Goal: Transaction & Acquisition: Purchase product/service

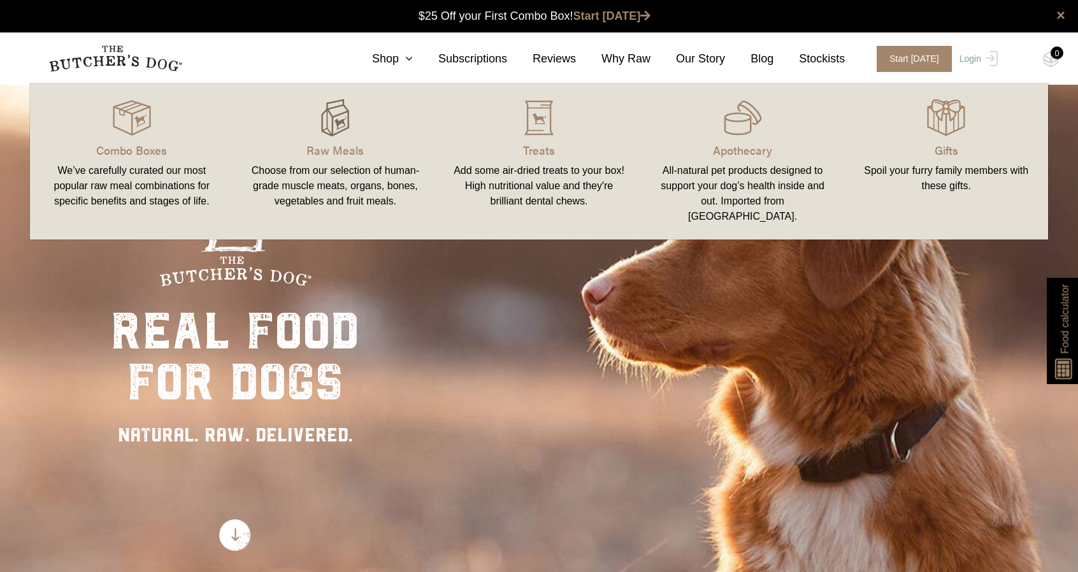
click at [331, 118] on img at bounding box center [335, 118] width 38 height 38
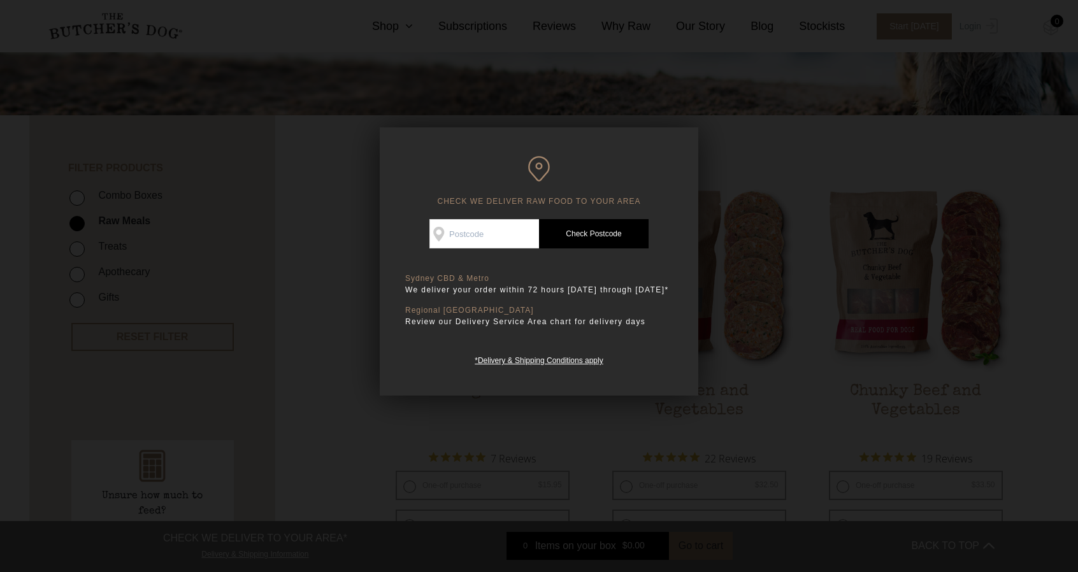
click at [751, 289] on div at bounding box center [539, 286] width 1078 height 572
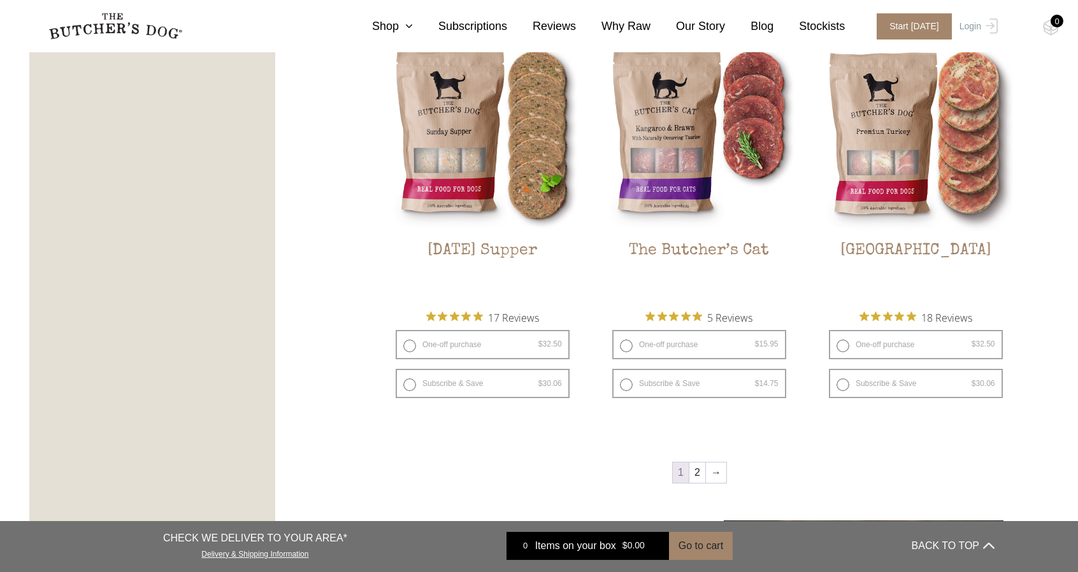
scroll to position [1582, 0]
click at [693, 477] on link "2" at bounding box center [697, 473] width 16 height 20
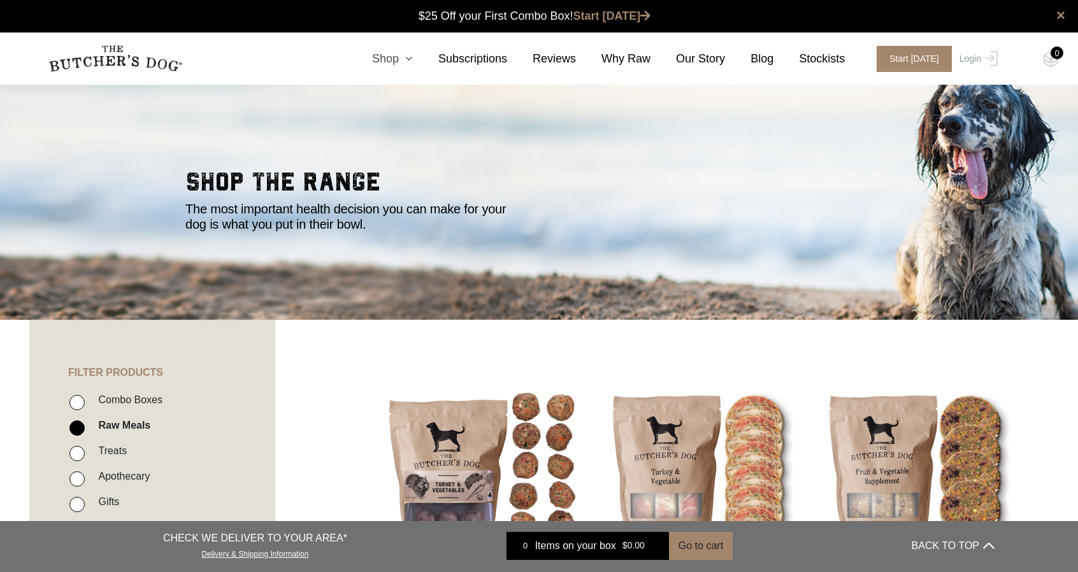
click at [401, 55] on link "Shop" at bounding box center [380, 58] width 66 height 17
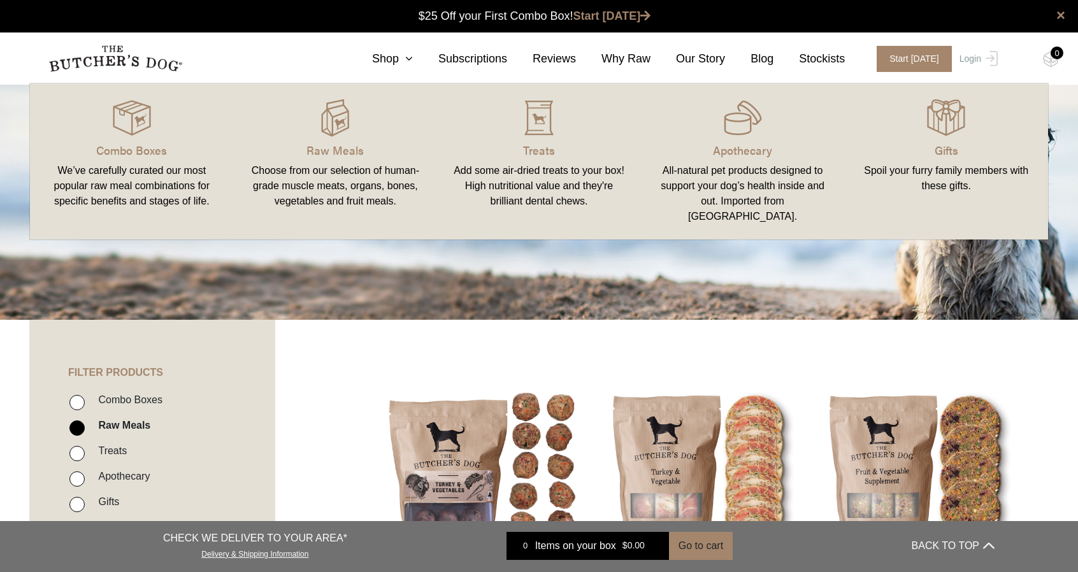
click at [84, 393] on li "Combo Boxes" at bounding box center [171, 403] width 204 height 25
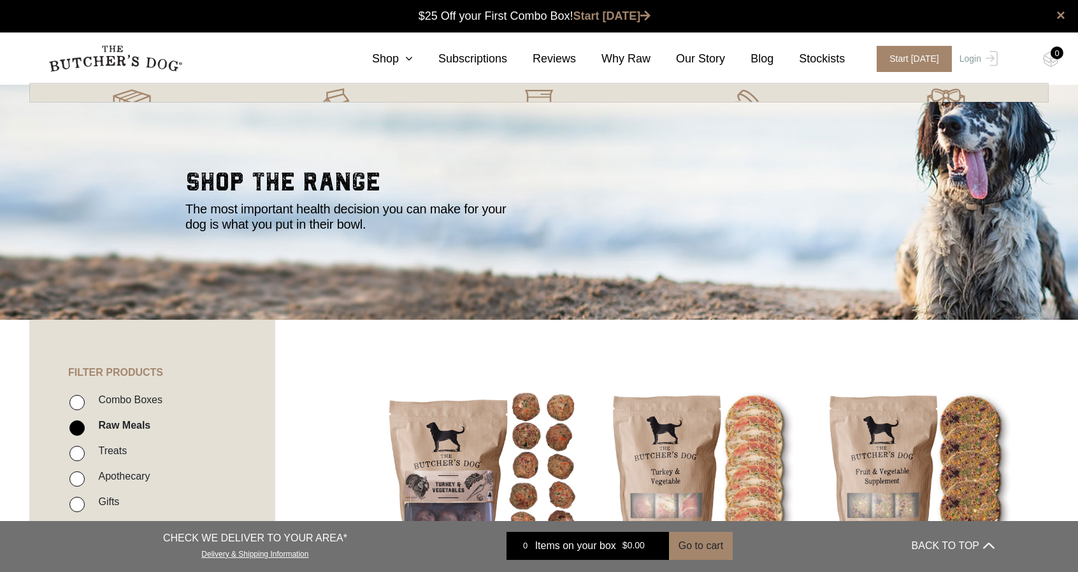
click at [79, 401] on input "Combo Boxes" at bounding box center [76, 402] width 15 height 15
checkbox input "true"
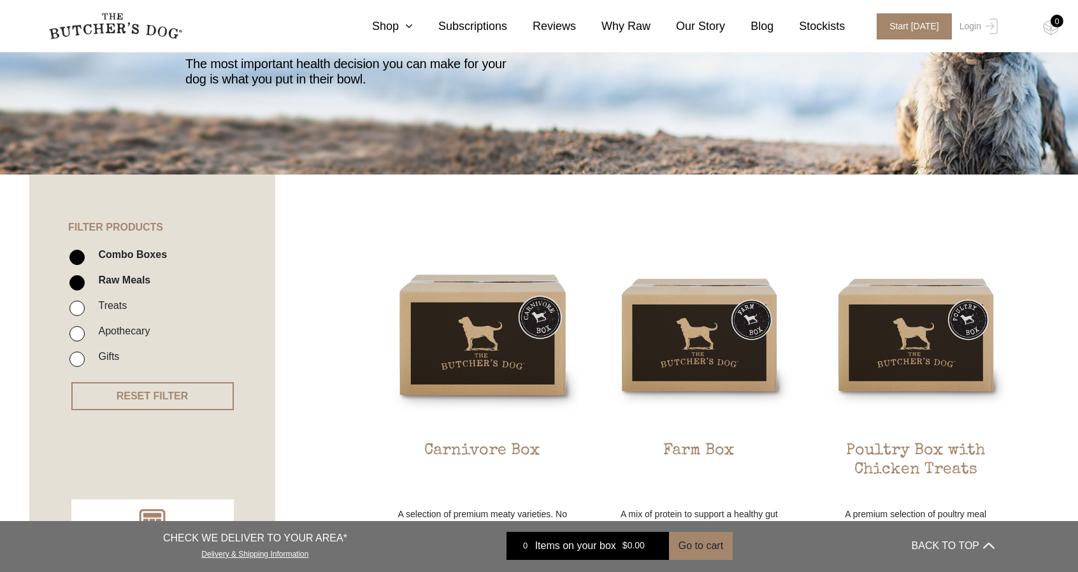
scroll to position [154, 0]
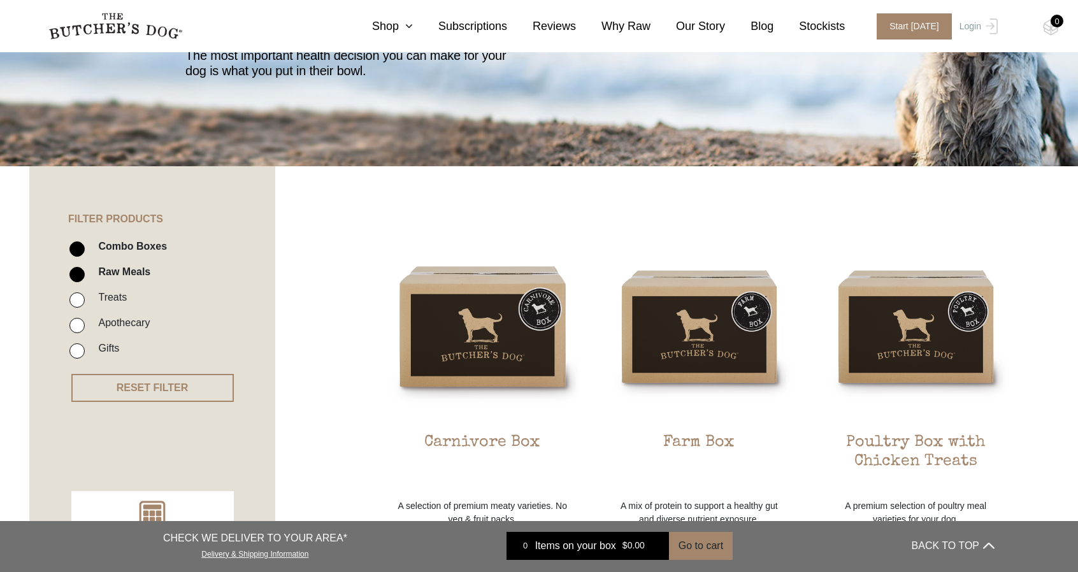
click at [76, 248] on input "Combo Boxes" at bounding box center [76, 248] width 15 height 15
checkbox input "false"
click at [80, 313] on li "Treats" at bounding box center [171, 301] width 204 height 25
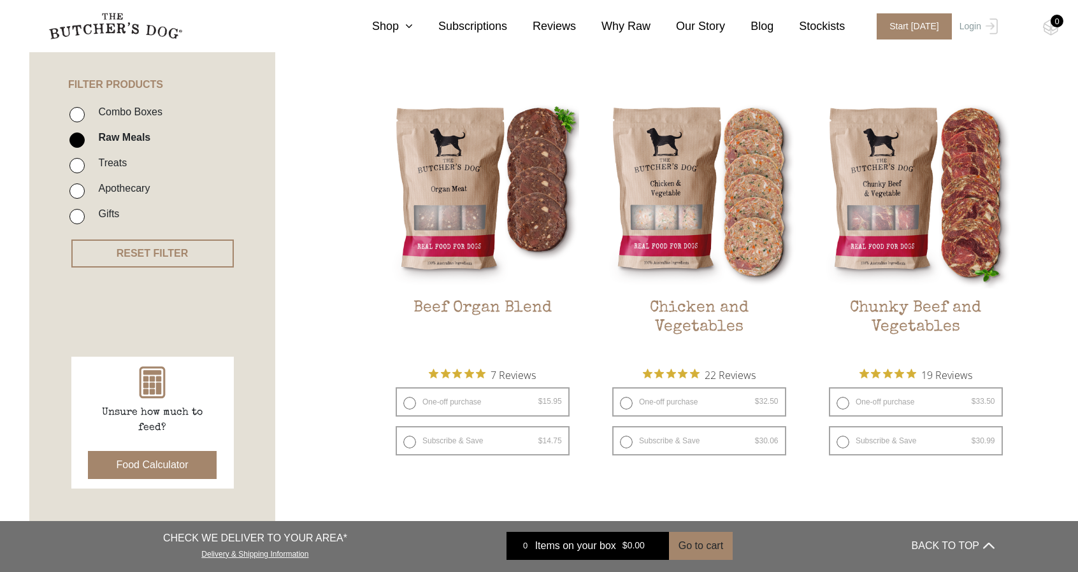
click at [78, 165] on input "Treats" at bounding box center [76, 165] width 15 height 15
checkbox input "true"
click at [79, 135] on input "Raw Meals" at bounding box center [76, 140] width 15 height 15
checkbox input "false"
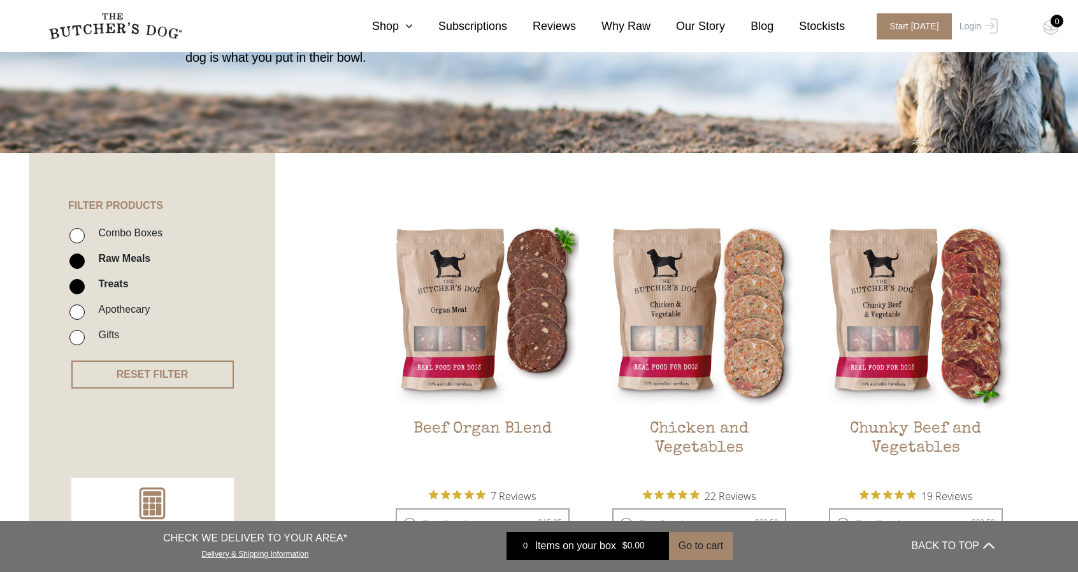
scroll to position [162, 0]
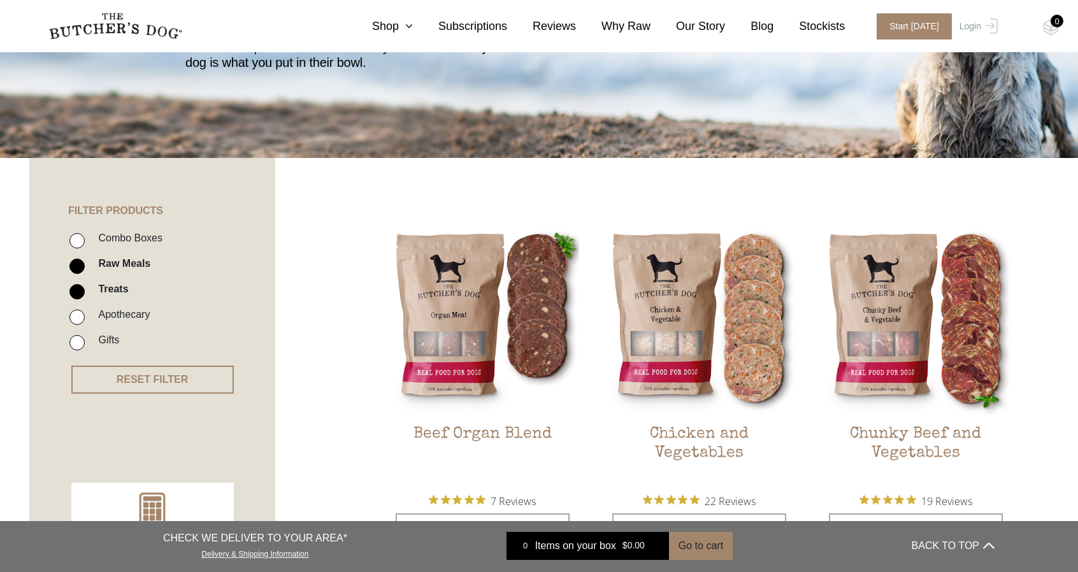
click at [83, 262] on input "Raw Meals" at bounding box center [76, 266] width 15 height 15
checkbox input "false"
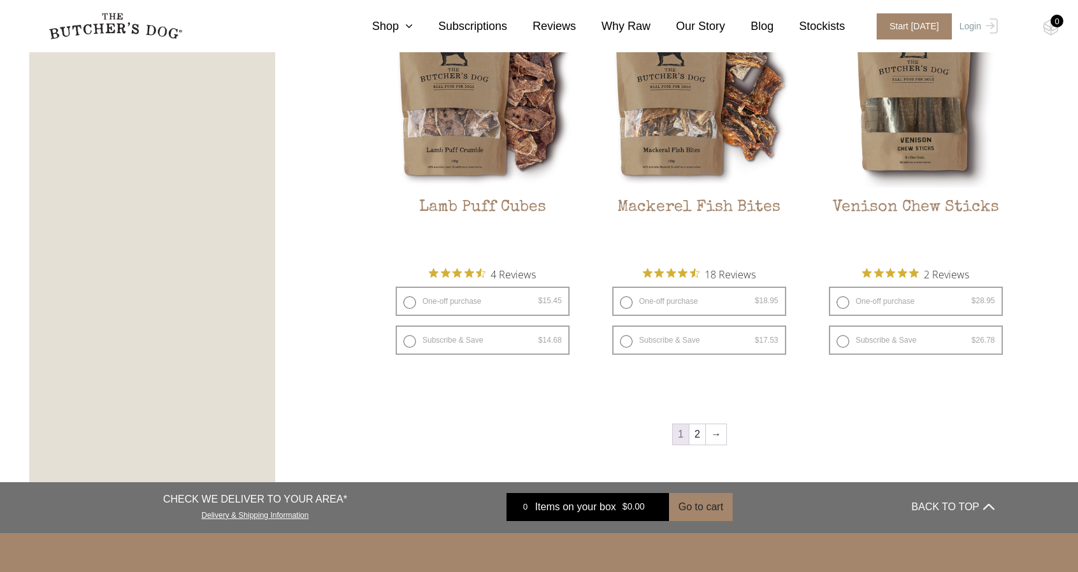
scroll to position [1642, 0]
click at [693, 436] on link "2" at bounding box center [697, 434] width 16 height 20
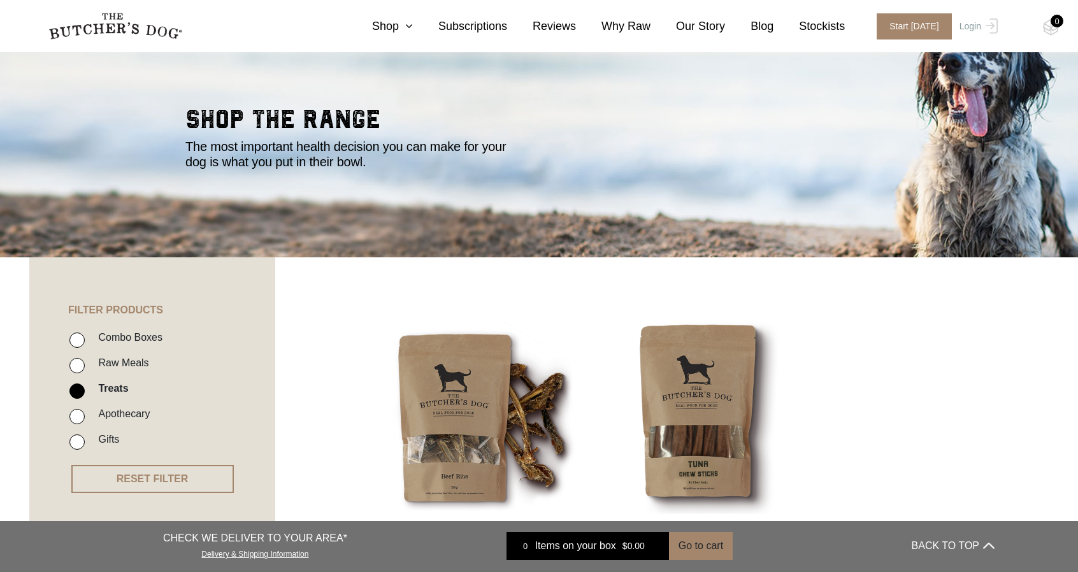
scroll to position [43, 0]
